Goal: Transaction & Acquisition: Purchase product/service

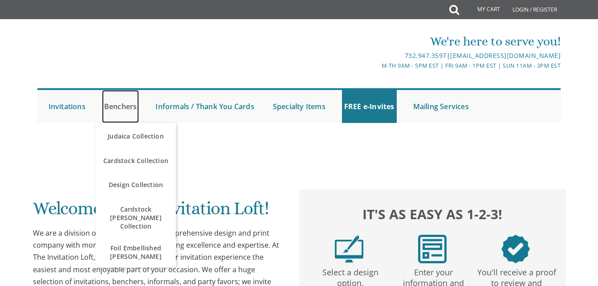
click at [129, 107] on link "Benchers" at bounding box center [120, 106] width 37 height 33
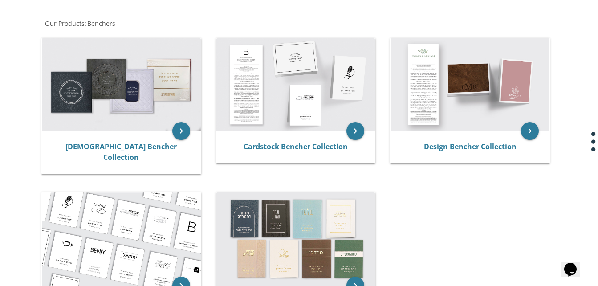
scroll to position [160, 0]
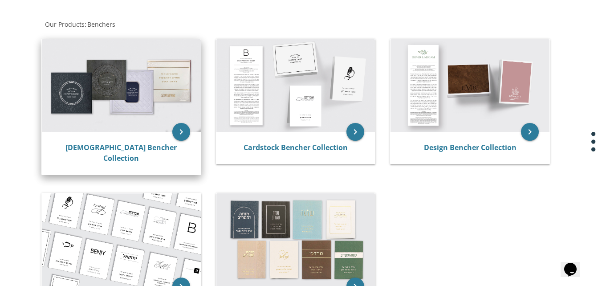
click at [139, 120] on img at bounding box center [121, 85] width 159 height 93
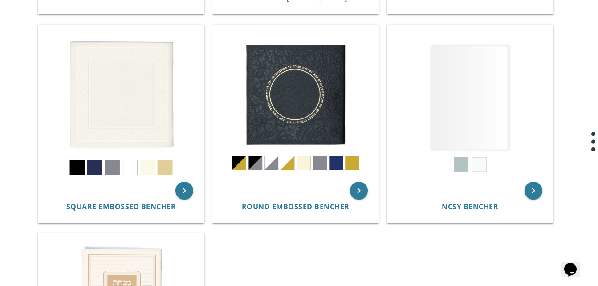
scroll to position [392, 0]
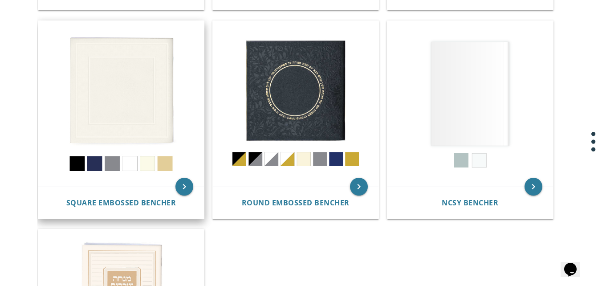
click at [125, 107] on img at bounding box center [121, 104] width 166 height 166
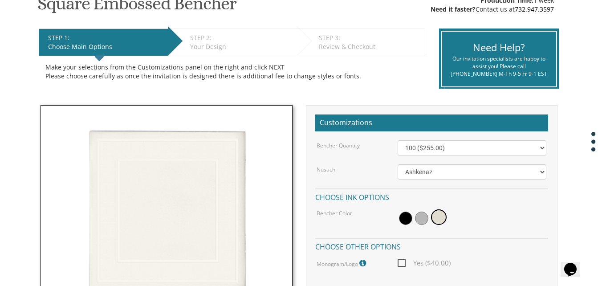
scroll to position [178, 0]
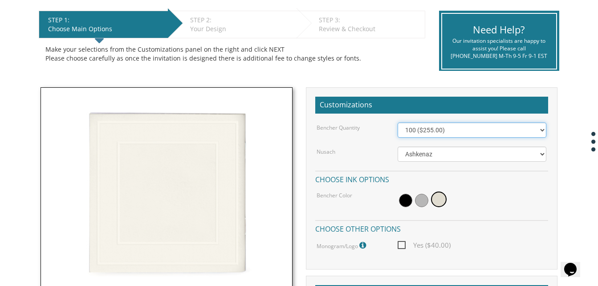
click at [540, 128] on select "100 ($255.00) 200 ($510.00) 300 ($765.00) 400 ($1,020.00) 500 ($1,275.00)" at bounding box center [472, 129] width 149 height 15
drag, startPoint x: 540, startPoint y: 128, endPoint x: 326, endPoint y: 111, distance: 215.2
click at [326, 111] on div "Customizations Bencher Quantity 100 ($255.00) 200 ($510.00) 300 ($765.00) 400 (…" at bounding box center [432, 178] width 252 height 182
select select "500"
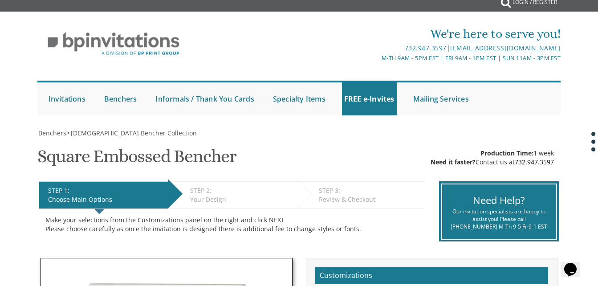
scroll to position [0, 0]
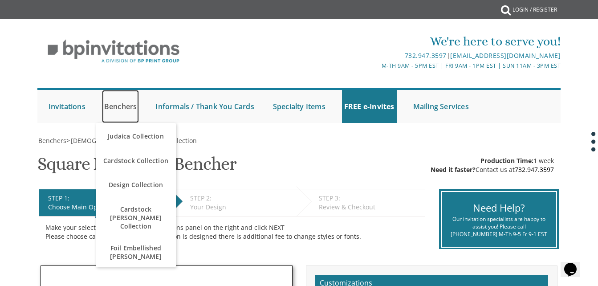
click at [122, 107] on link "Benchers" at bounding box center [120, 106] width 37 height 33
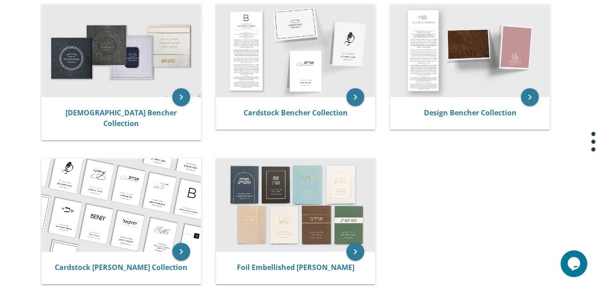
scroll to position [196, 0]
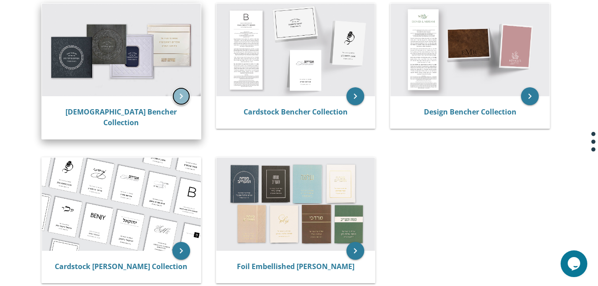
click at [181, 92] on icon "keyboard_arrow_right" at bounding box center [181, 96] width 18 height 18
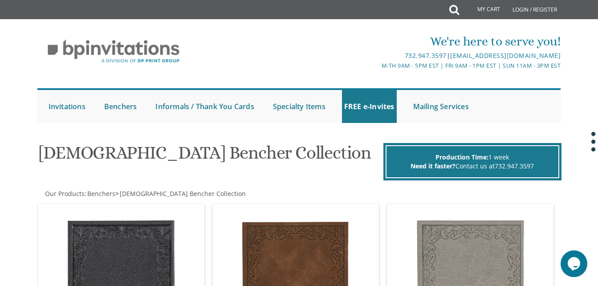
click at [319, 157] on h1 "[DEMOGRAPHIC_DATA] Bencher Collection" at bounding box center [210, 156] width 342 height 26
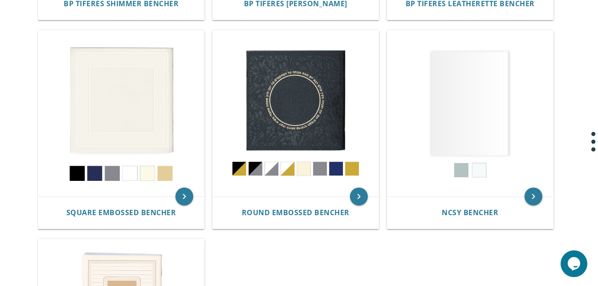
scroll to position [374, 0]
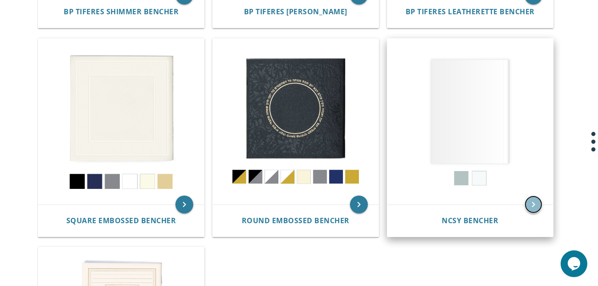
click at [531, 200] on icon "keyboard_arrow_right" at bounding box center [533, 204] width 18 height 18
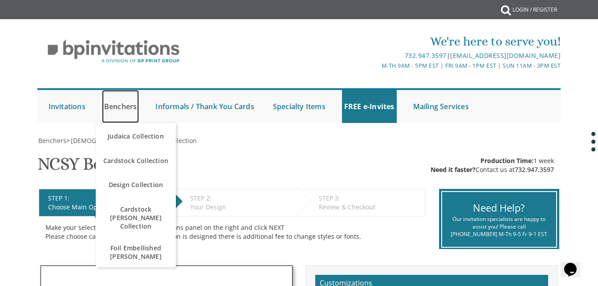
click at [129, 107] on link "Benchers" at bounding box center [120, 106] width 37 height 33
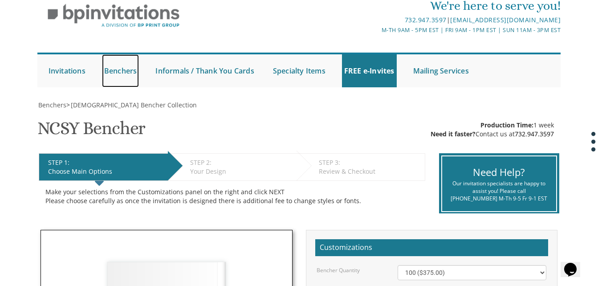
scroll to position [53, 0]
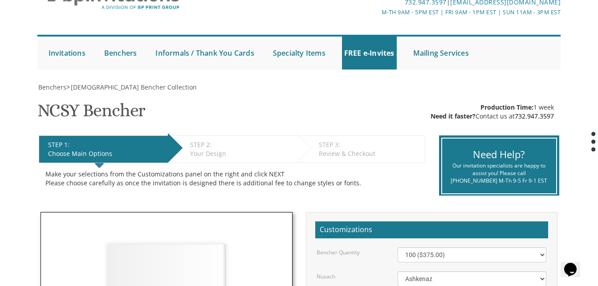
click at [90, 150] on div "Choose Main Options" at bounding box center [105, 153] width 115 height 9
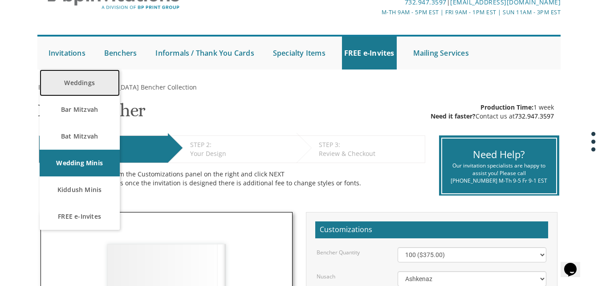
click at [96, 85] on link "Weddings" at bounding box center [80, 82] width 80 height 27
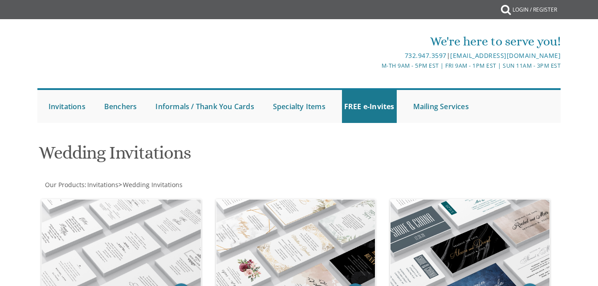
click at [301, 81] on div "We're here to serve you! 732.947.3597 | [EMAIL_ADDRESS][DOMAIN_NAME] M-Th 9am -…" at bounding box center [299, 77] width 538 height 99
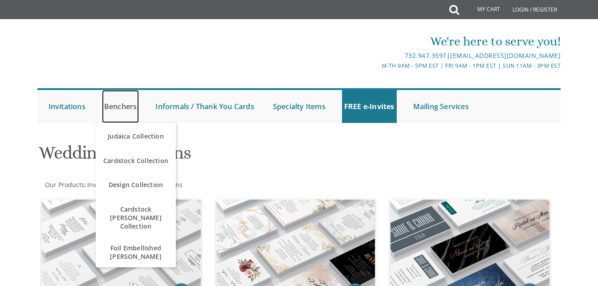
click at [122, 105] on link "Benchers" at bounding box center [120, 106] width 37 height 33
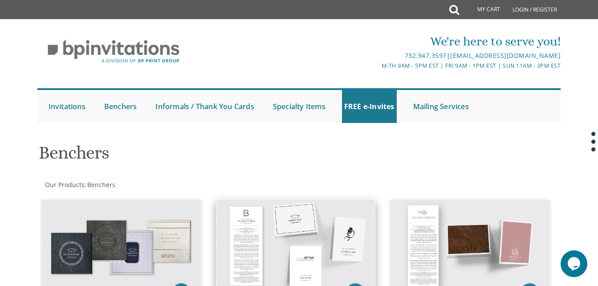
click at [297, 250] on img at bounding box center [295, 245] width 159 height 93
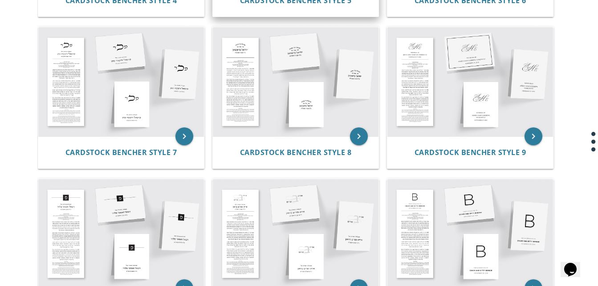
scroll to position [463, 0]
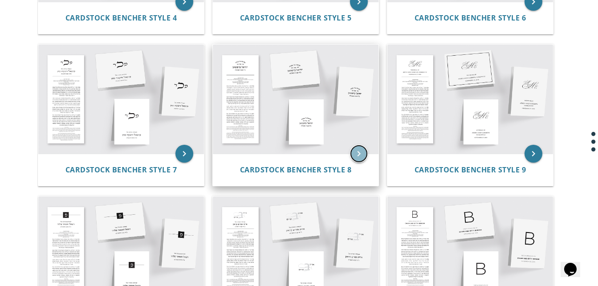
click at [359, 151] on icon "keyboard_arrow_right" at bounding box center [359, 154] width 18 height 18
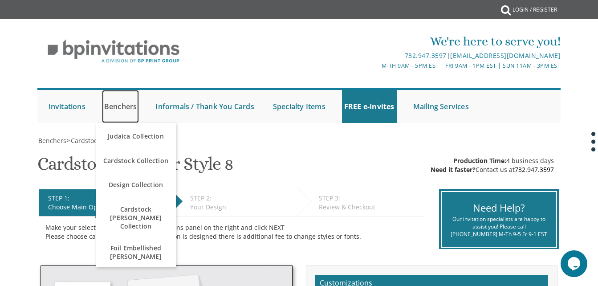
click at [126, 104] on link "Benchers" at bounding box center [120, 106] width 37 height 33
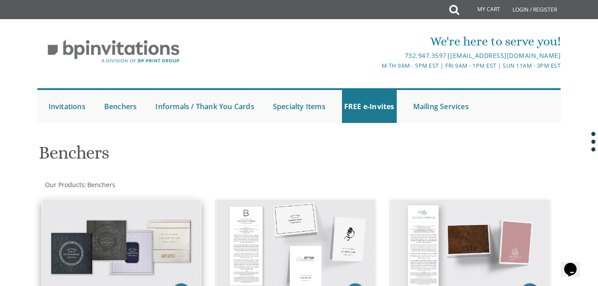
click at [113, 240] on img at bounding box center [121, 245] width 159 height 93
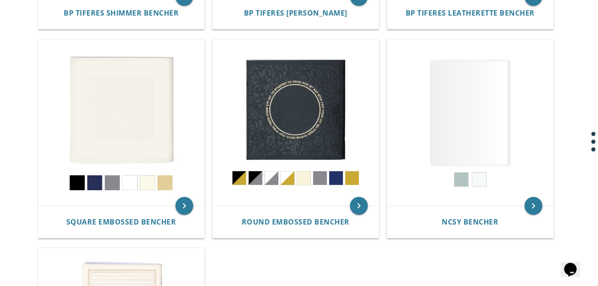
scroll to position [374, 0]
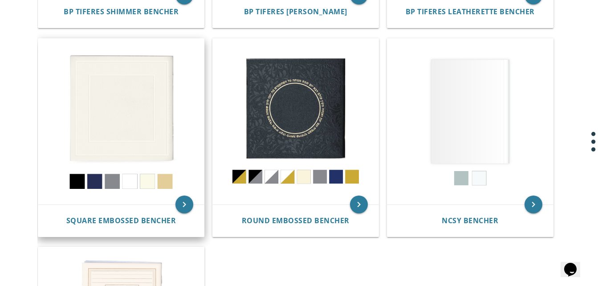
click at [131, 131] on img at bounding box center [121, 122] width 166 height 166
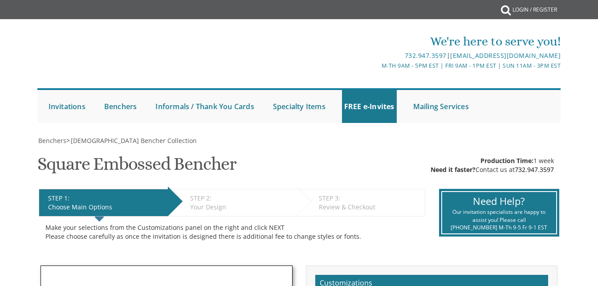
click at [182, 207] on li "STEP 2: EDIT Your Design" at bounding box center [232, 203] width 129 height 28
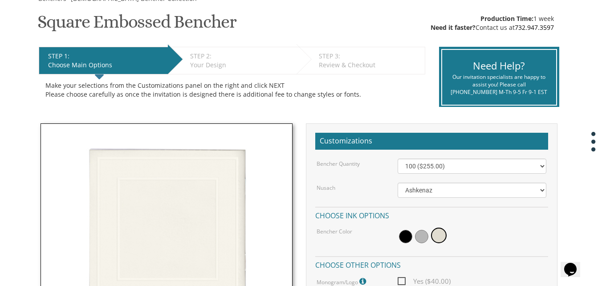
scroll to position [142, 0]
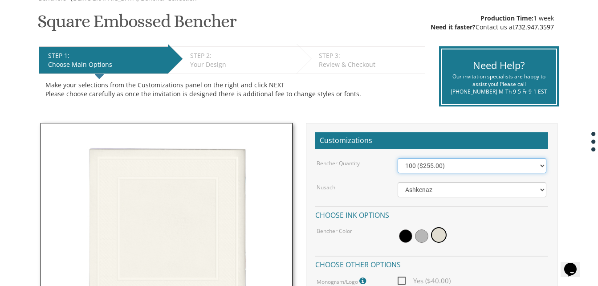
click at [541, 165] on select "100 ($255.00) 200 ($510.00) 300 ($765.00) 400 ($1,020.00) 500 ($1,275.00)" at bounding box center [472, 165] width 149 height 15
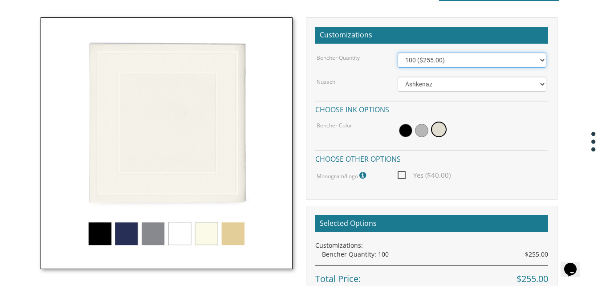
scroll to position [249, 0]
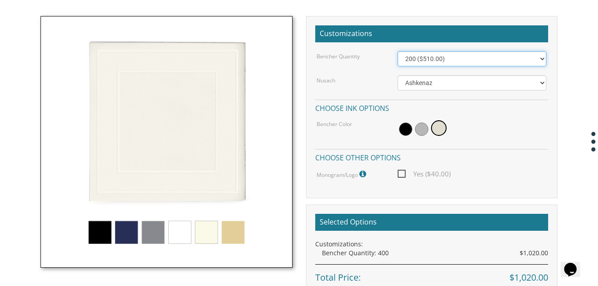
select select "100"
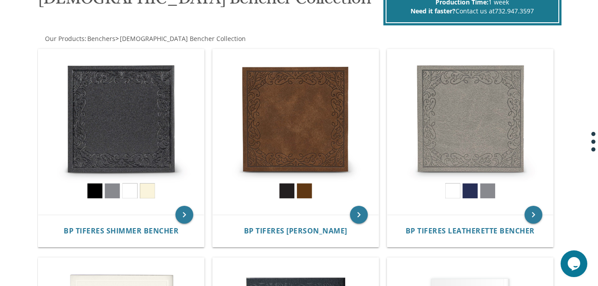
scroll to position [142, 0]
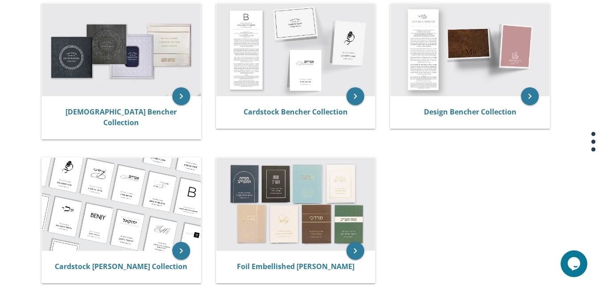
scroll to position [214, 0]
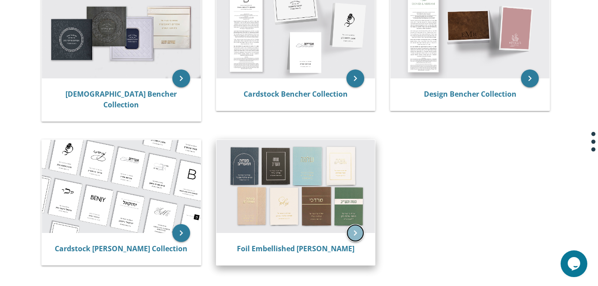
click at [353, 224] on icon "keyboard_arrow_right" at bounding box center [355, 233] width 18 height 18
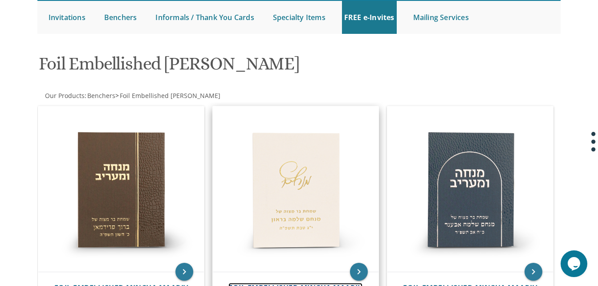
scroll to position [106, 0]
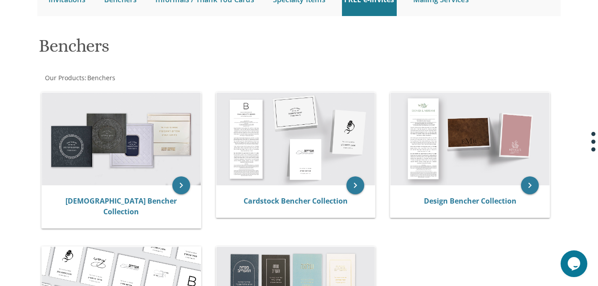
scroll to position [89, 0]
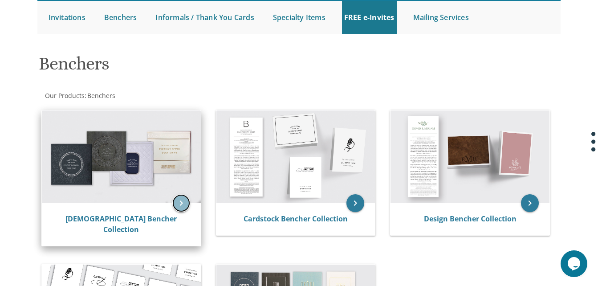
click at [178, 199] on icon "keyboard_arrow_right" at bounding box center [181, 203] width 18 height 18
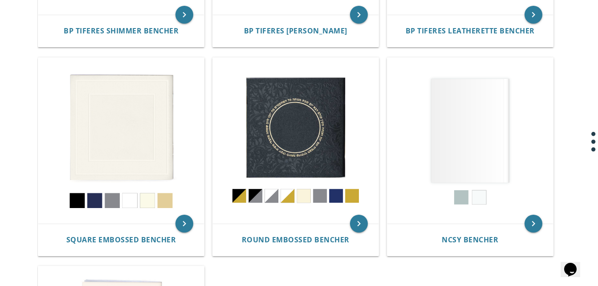
scroll to position [356, 0]
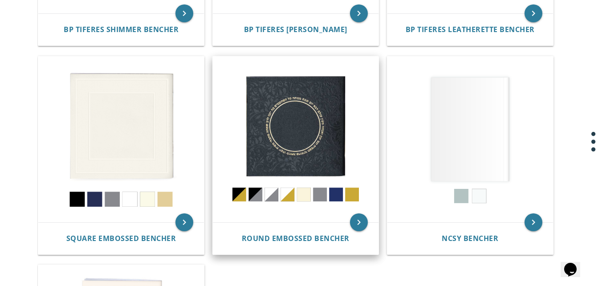
click at [301, 146] on img at bounding box center [296, 140] width 166 height 166
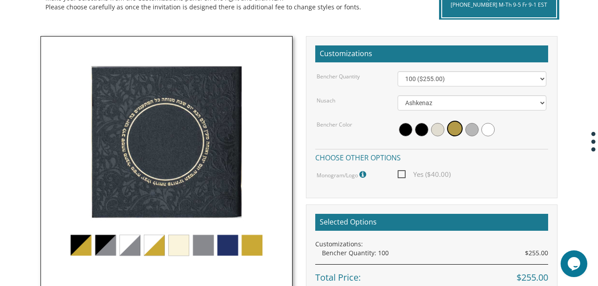
scroll to position [231, 0]
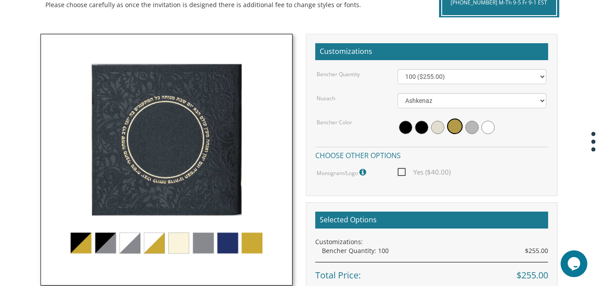
click at [400, 171] on span "Yes ($40.00)" at bounding box center [424, 171] width 53 height 11
click at [400, 171] on input "Yes ($40.00)" at bounding box center [401, 171] width 6 height 6
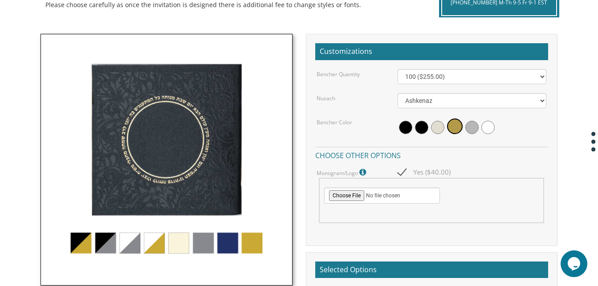
click at [402, 173] on span "Yes ($40.00)" at bounding box center [424, 171] width 53 height 11
click at [402, 173] on input "Yes ($40.00)" at bounding box center [401, 171] width 6 height 6
checkbox input "false"
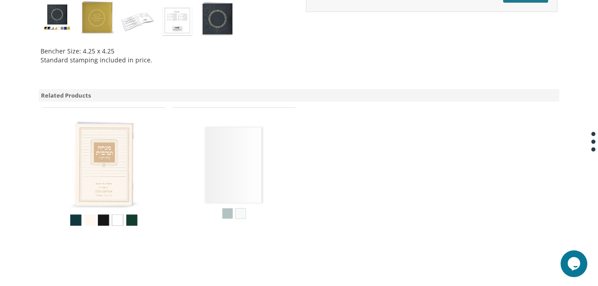
scroll to position [552, 0]
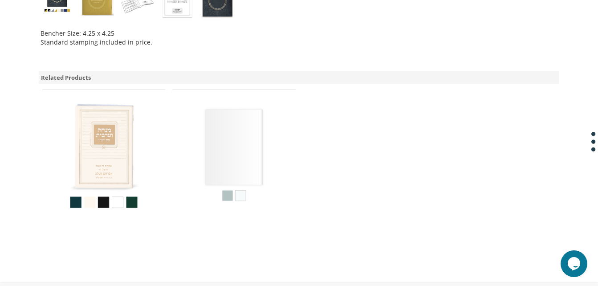
click at [230, 148] on img at bounding box center [234, 154] width 120 height 120
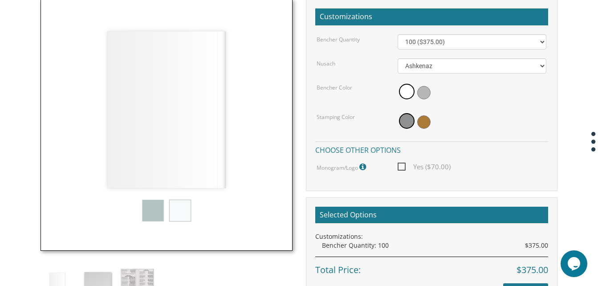
scroll to position [267, 0]
